Goal: Information Seeking & Learning: Learn about a topic

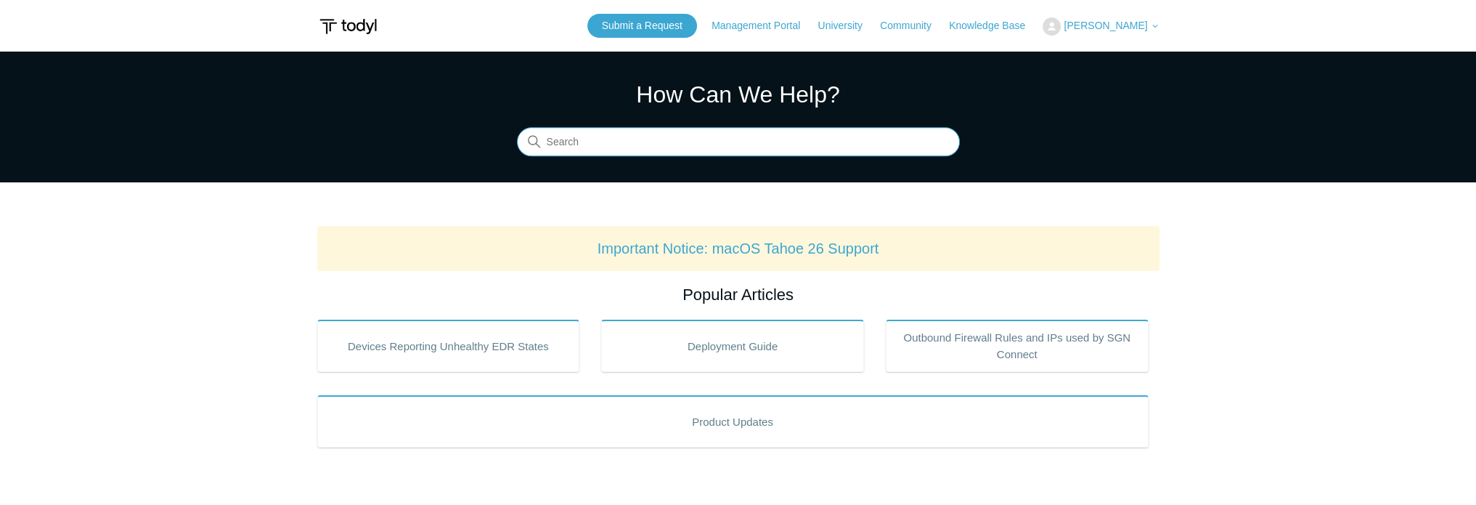
click at [574, 145] on input "Search" at bounding box center [738, 142] width 443 height 29
type input "offline"
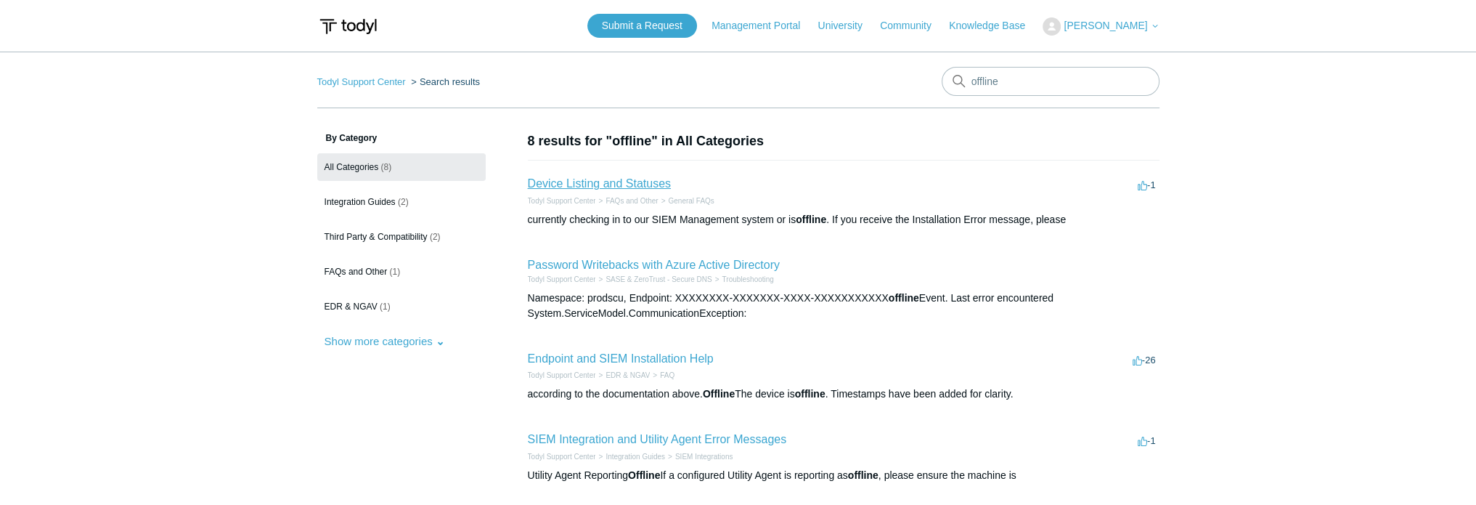
click at [654, 180] on link "Device Listing and Statuses" at bounding box center [599, 183] width 143 height 12
click at [693, 357] on link "Endpoint and SIEM Installation Help" at bounding box center [621, 358] width 186 height 12
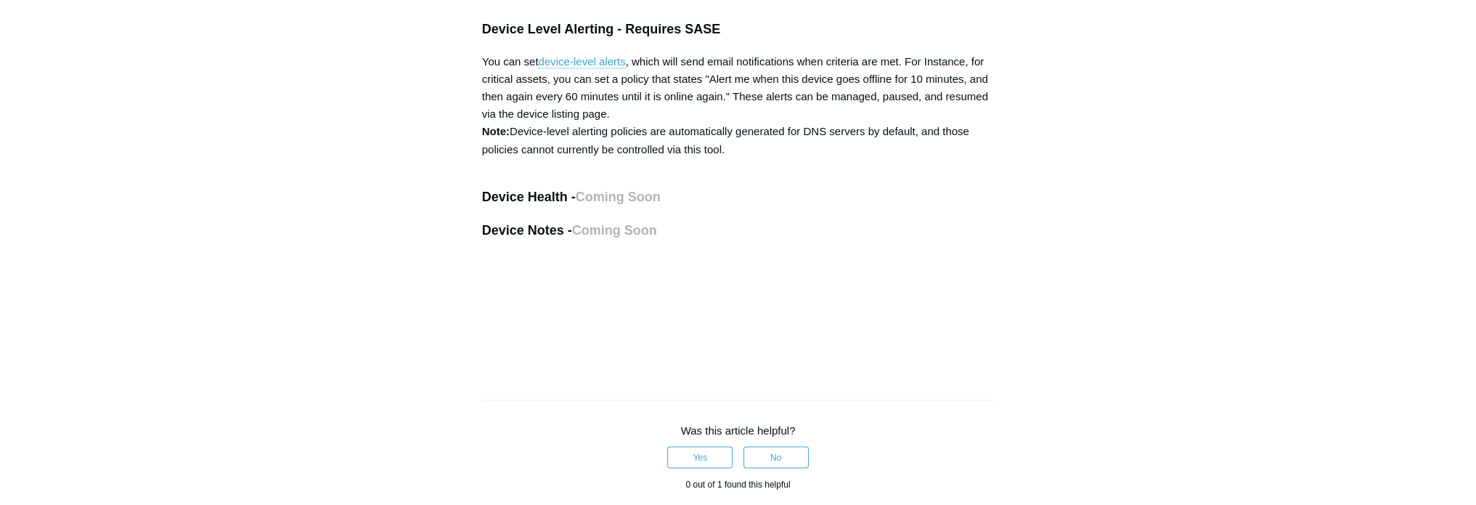
scroll to position [3558, 0]
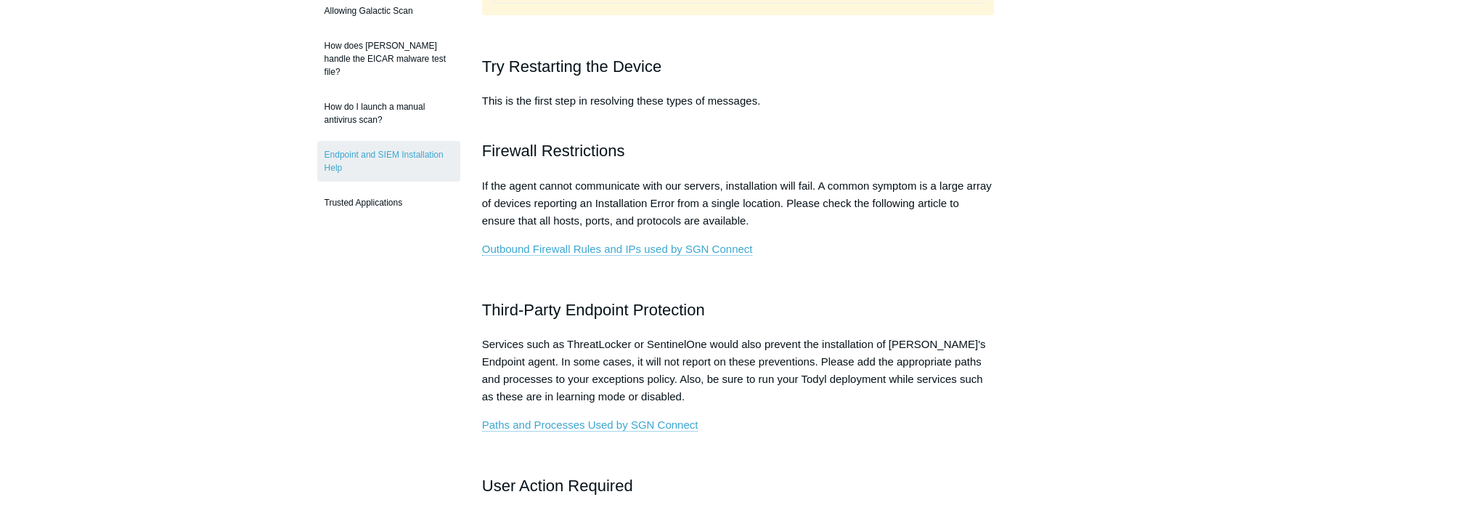
scroll to position [581, 0]
